Goal: Transaction & Acquisition: Purchase product/service

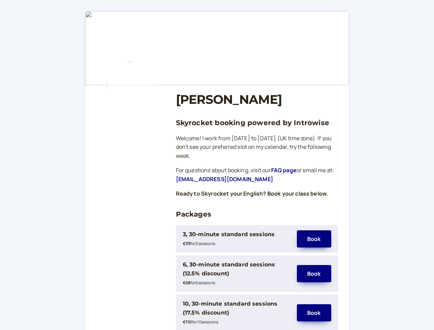
click at [236, 239] on div "3, 30-minute standard sessions" at bounding box center [229, 234] width 92 height 9
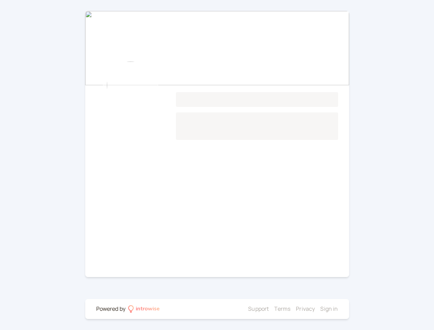
click at [236, 274] on main "Loading..." at bounding box center [217, 144] width 264 height 266
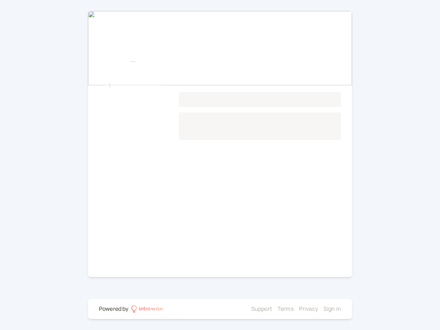
click at [314, 274] on main "Loading..." at bounding box center [220, 144] width 264 height 266
click at [236, 313] on div at bounding box center [207, 308] width 83 height 9
click at [314, 313] on li "Privacy" at bounding box center [308, 308] width 19 height 9
